Goal: Browse casually

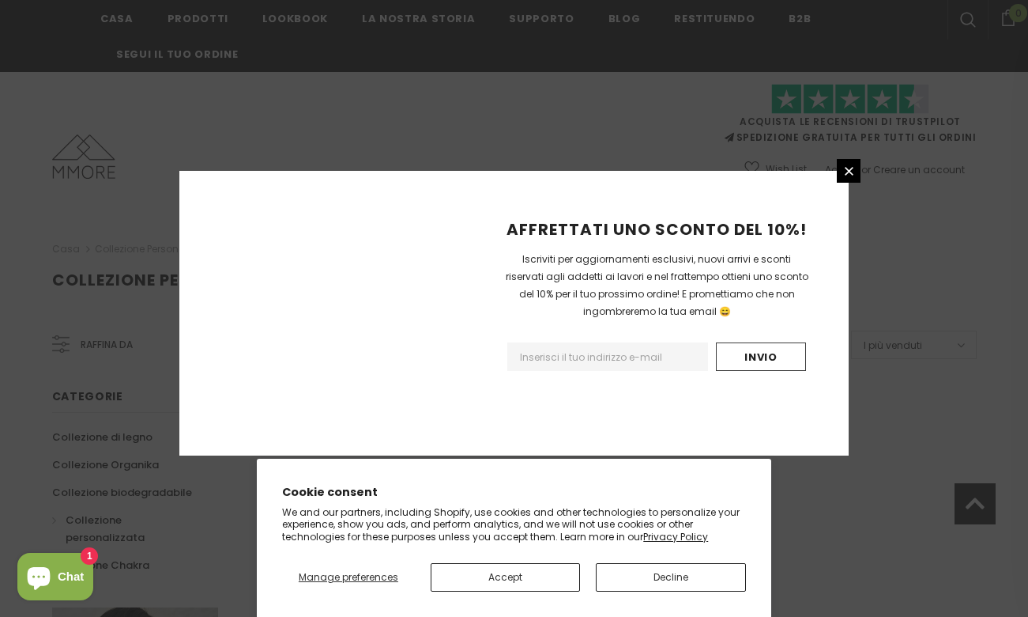
scroll to position [1036, 0]
